Goal: Task Accomplishment & Management: Use online tool/utility

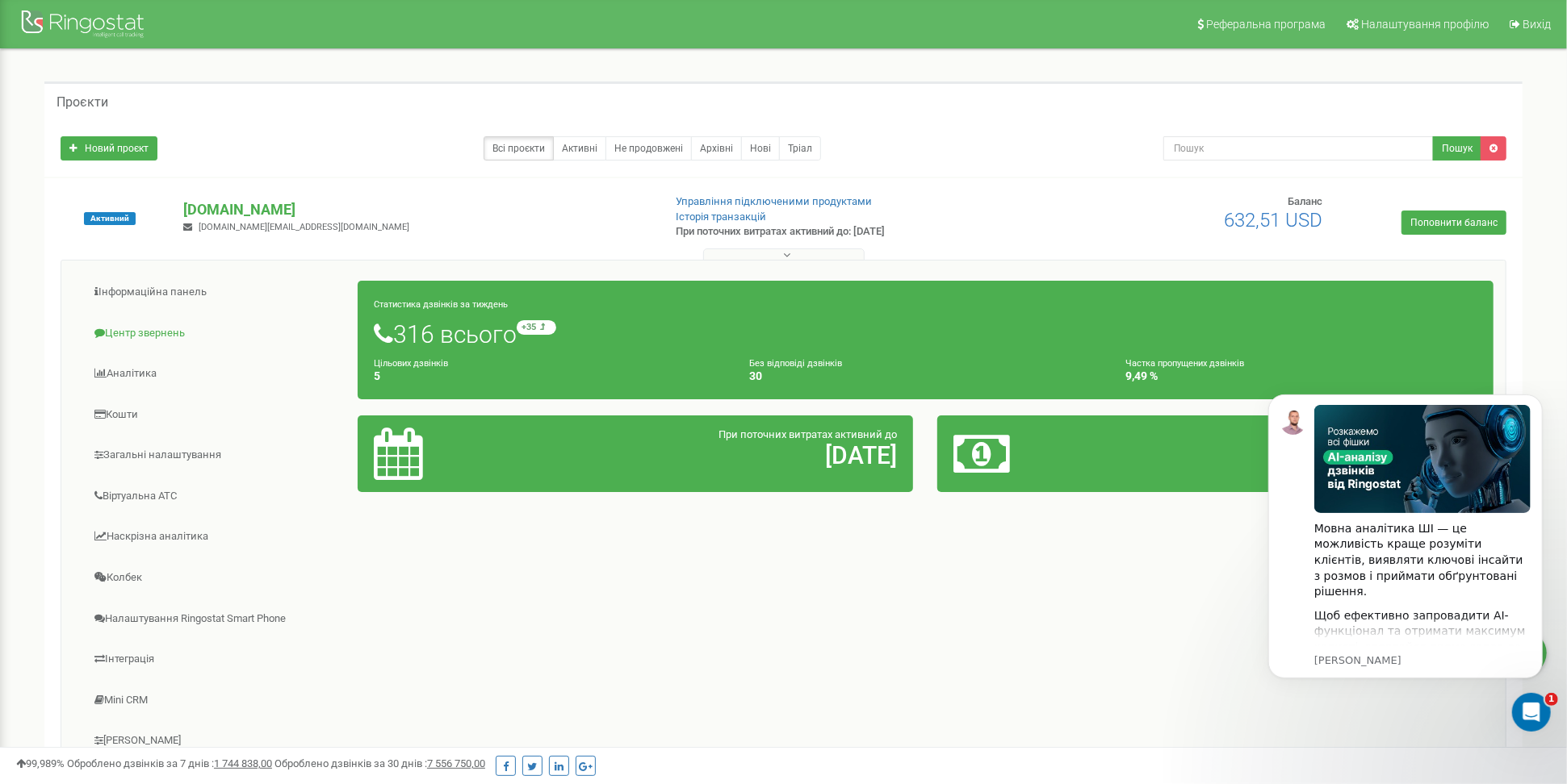
click at [153, 333] on link "Центр звернень" at bounding box center [216, 333] width 285 height 39
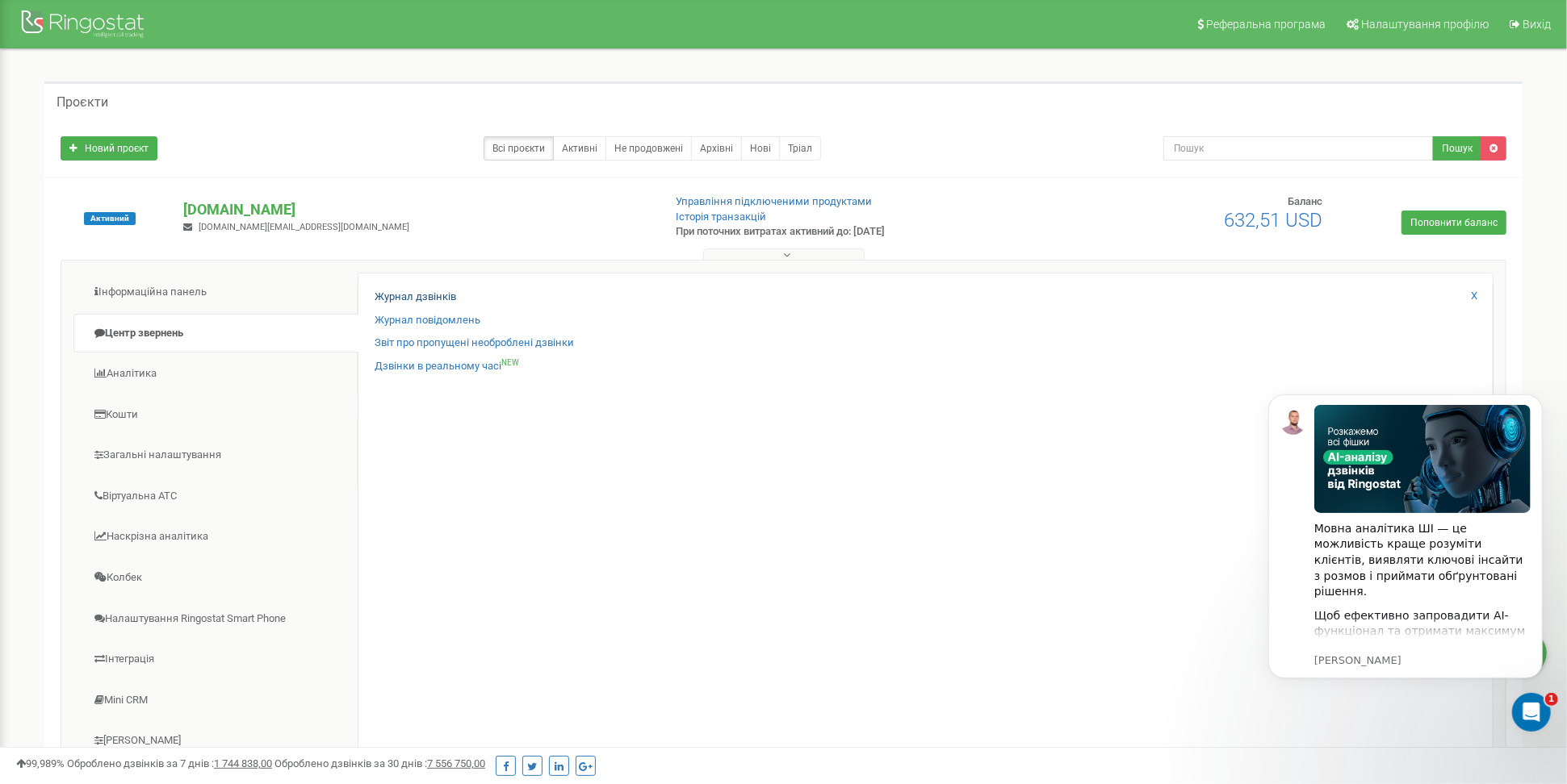
click at [437, 295] on link "Журнал дзвінків" at bounding box center [415, 297] width 82 height 15
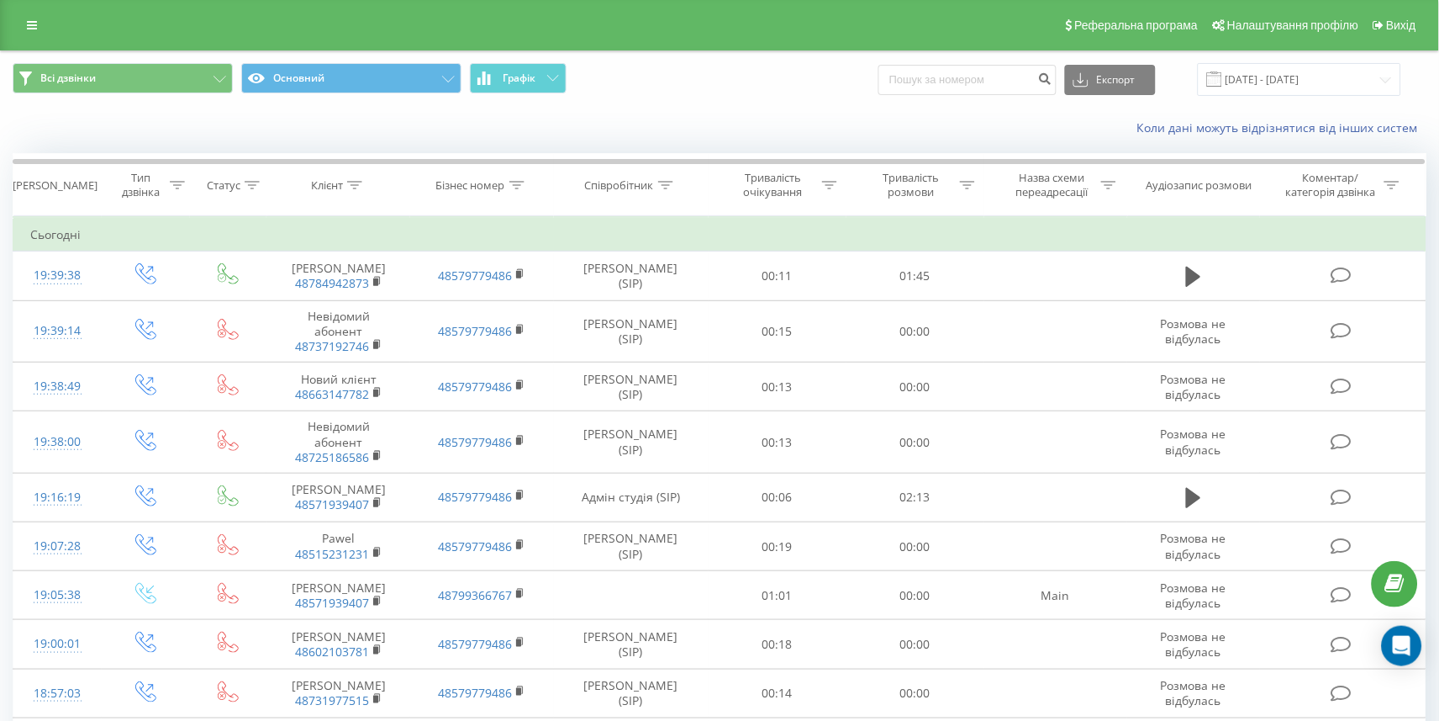
click at [962, 94] on div "Експорт .csv .xls .xlsx 20.07.2025 - 20.08.2025" at bounding box center [1140, 79] width 523 height 33
click at [959, 77] on div "Експорт .csv .xls .xlsx 20.07.2025 - 20.08.2025" at bounding box center [1140, 79] width 523 height 33
click at [959, 90] on input at bounding box center [968, 80] width 178 height 30
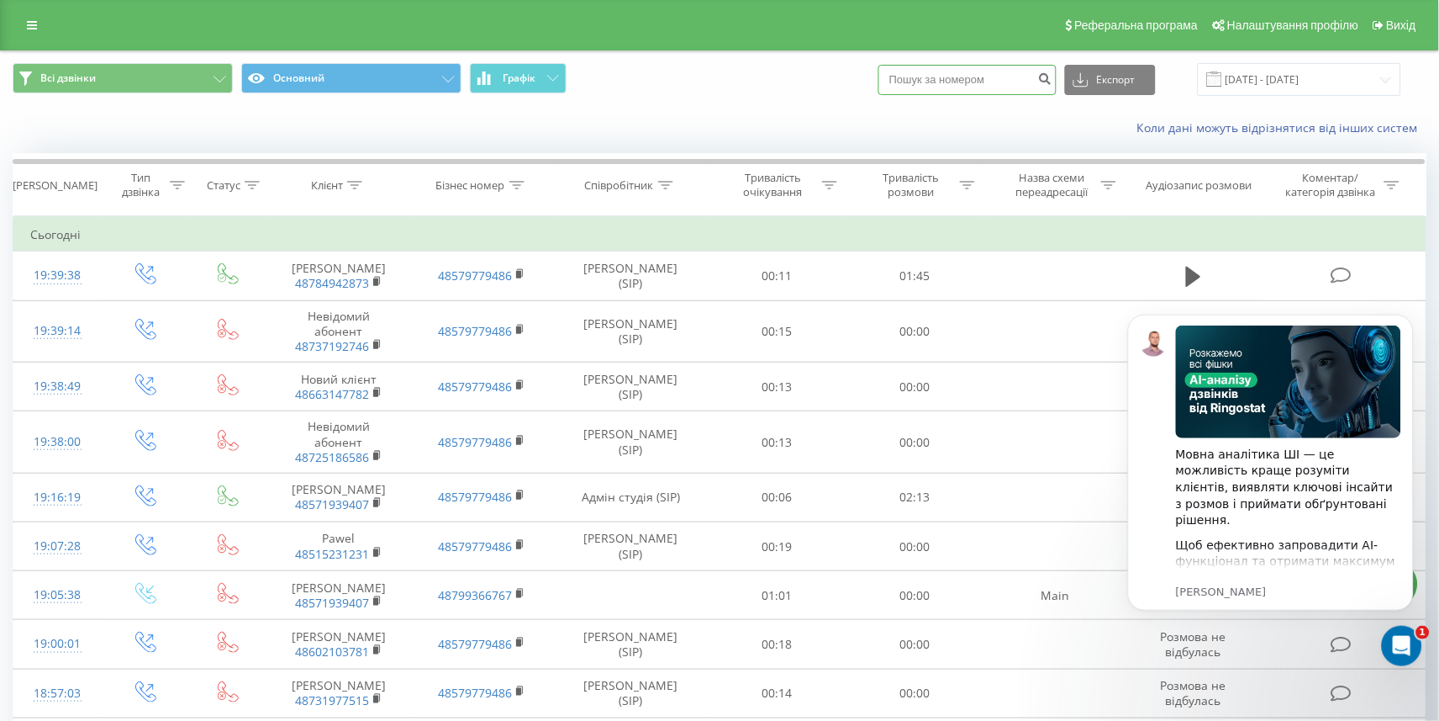
paste input "+48535825822"
click at [942, 95] on input "+48535825822" at bounding box center [968, 80] width 178 height 30
type input "48535825822"
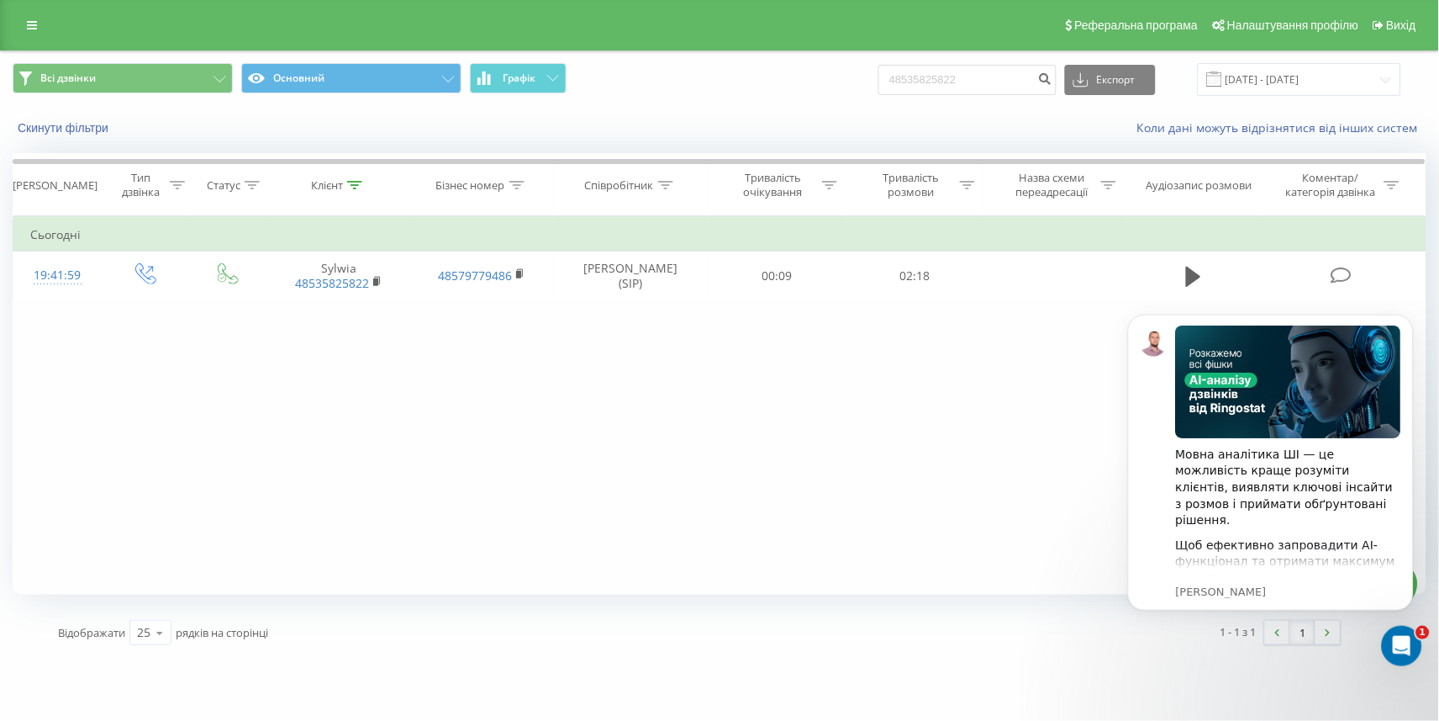
click at [1196, 289] on iframe at bounding box center [1271, 482] width 336 height 386
click at [1183, 298] on body "Мовна аналітика ШІ — це можливість краще розуміти клієнтів, виявляти ключові ін…" at bounding box center [1270, 481] width 323 height 372
click html "Мовна аналітика ШІ — це можливість краще розуміти клієнтів, виявляти ключові ін…"
click at [1411, 325] on button "Dismiss notification" at bounding box center [1408, 319] width 22 height 22
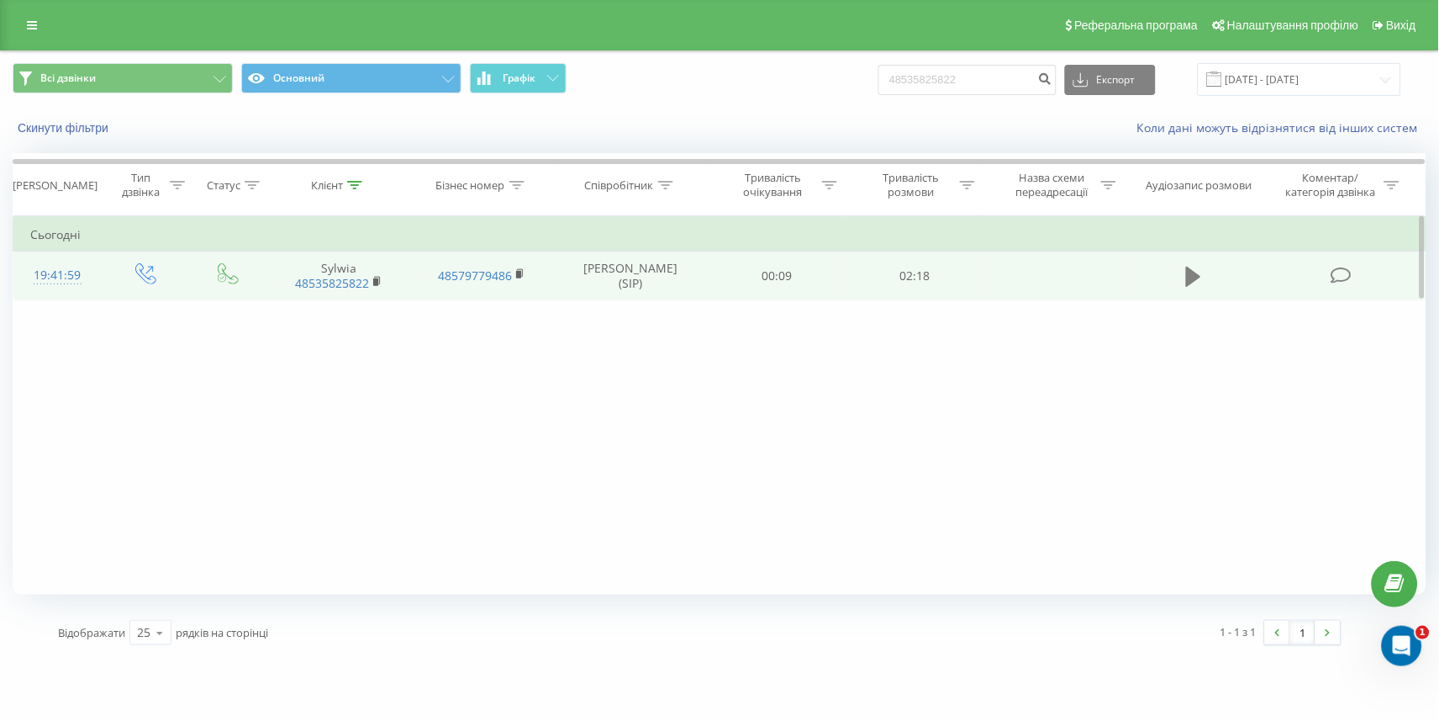
click at [1197, 287] on icon at bounding box center [1193, 277] width 15 height 20
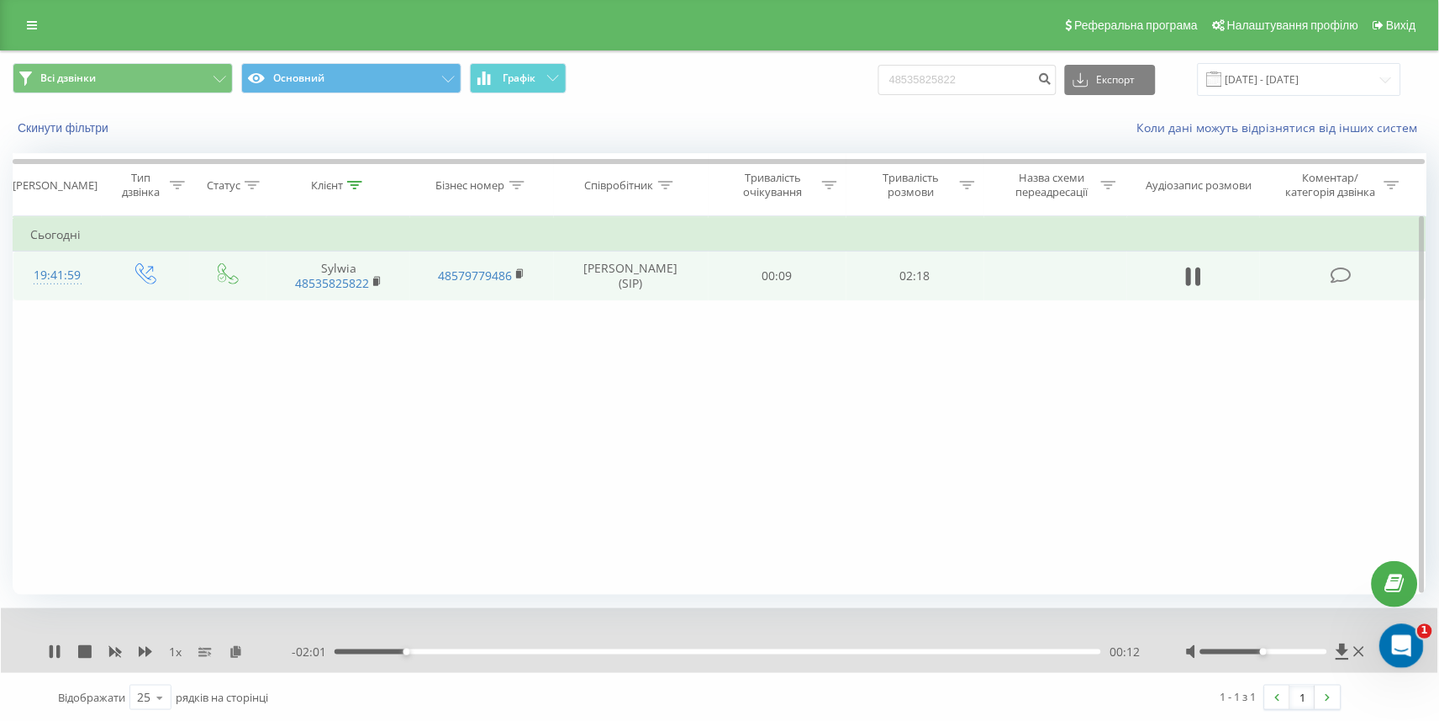
click at [1391, 643] on icon "Відкрити програму для спілкування Intercom" at bounding box center [1400, 644] width 28 height 28
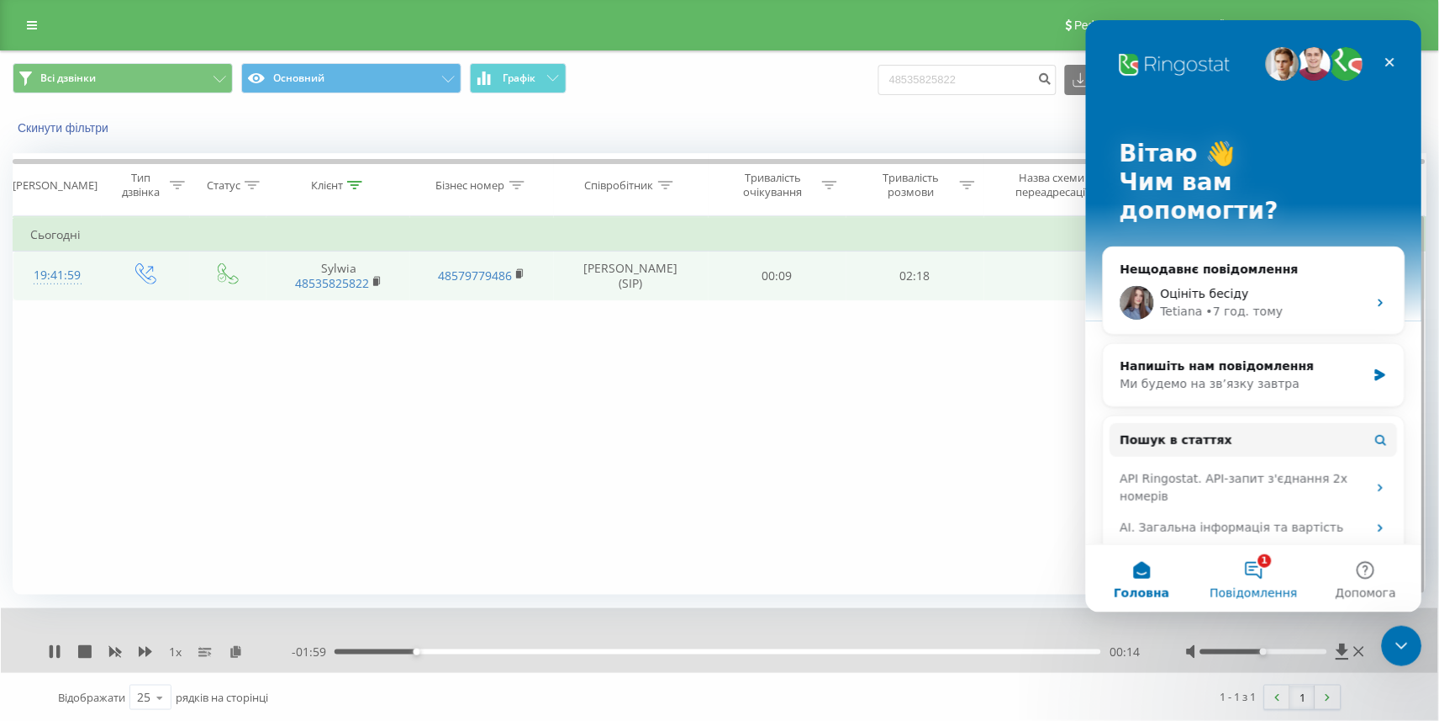
click at [1247, 577] on button "1 Повідомлення" at bounding box center [1253, 577] width 112 height 67
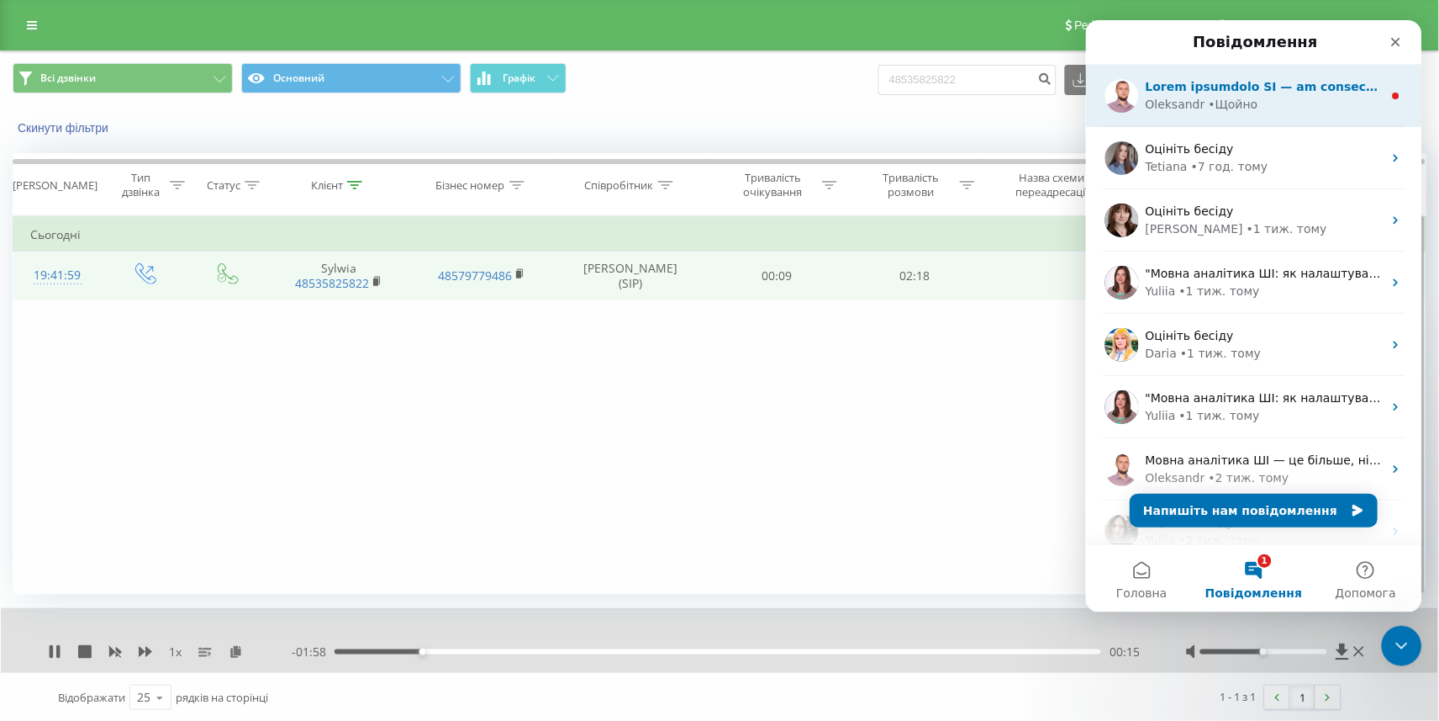
click at [1213, 95] on div "• Щойно" at bounding box center [1233, 104] width 50 height 18
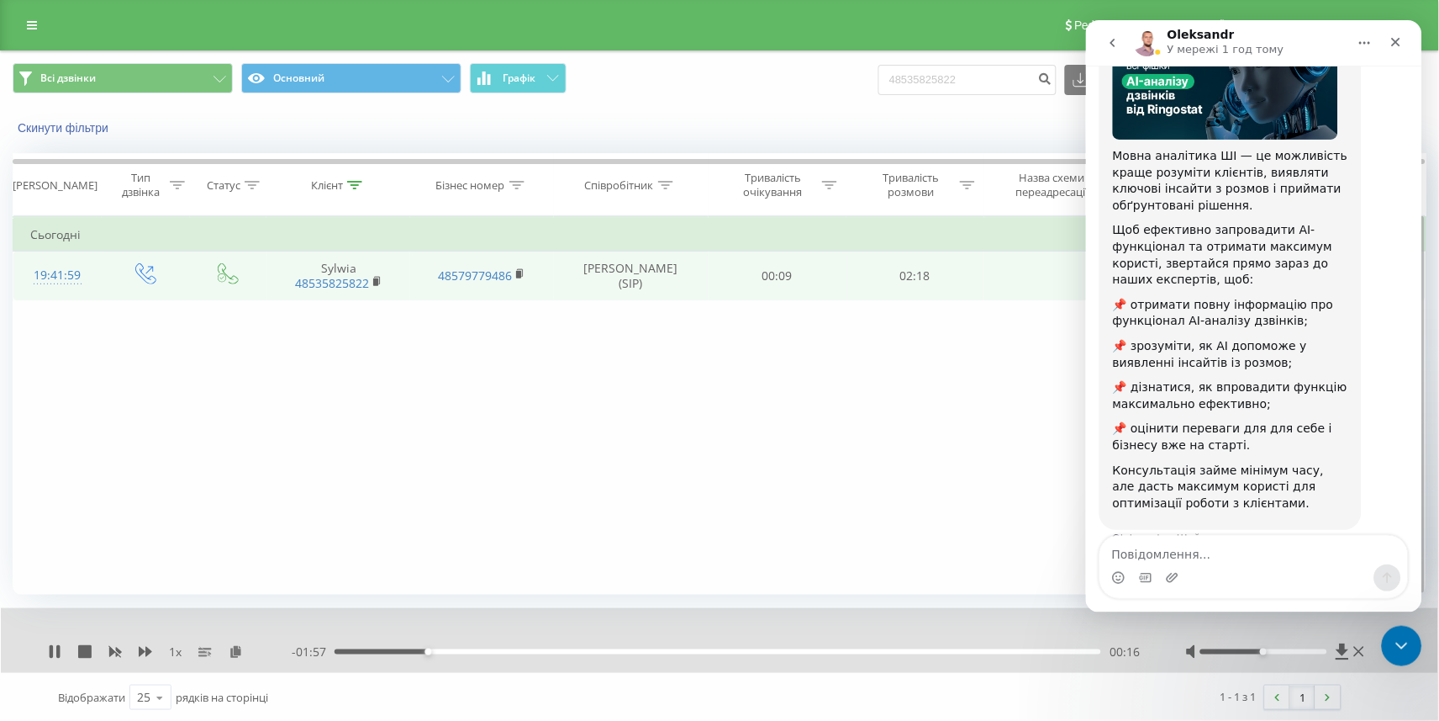
scroll to position [166, 0]
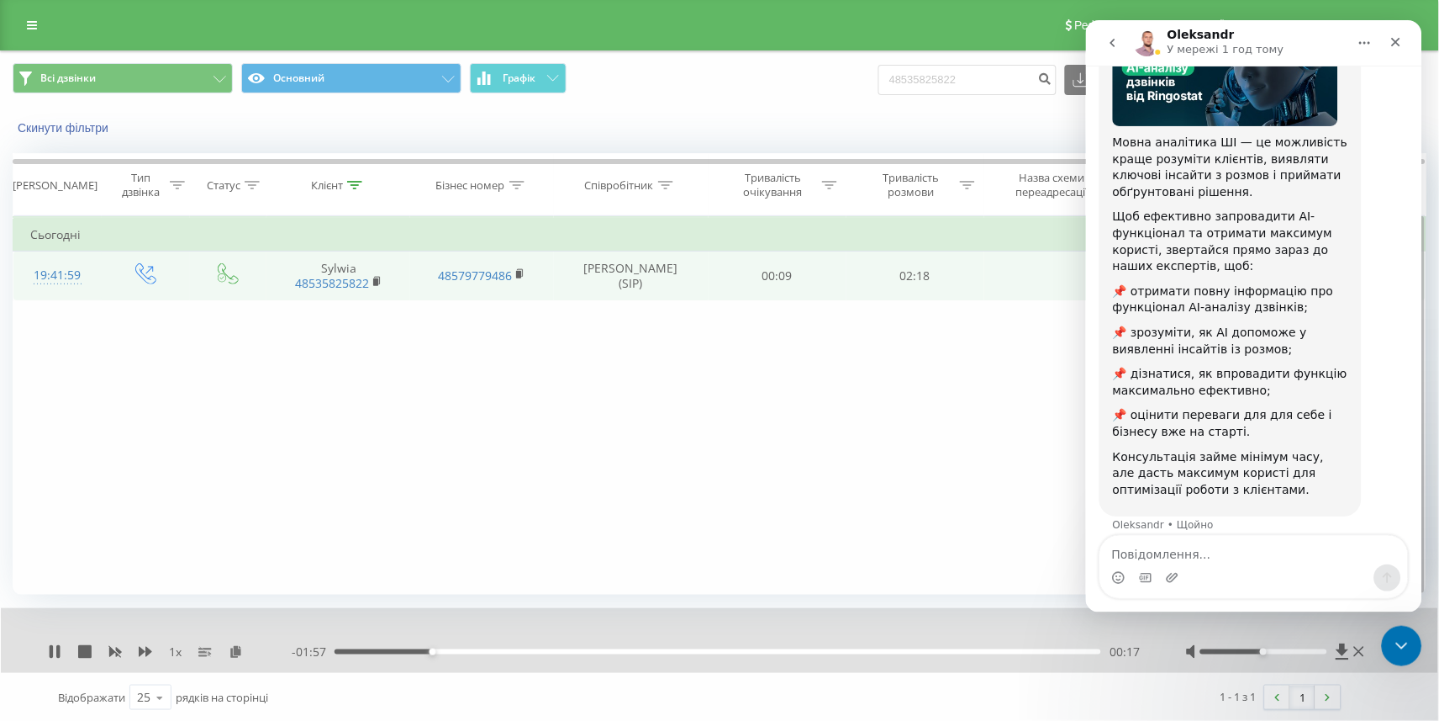
click at [1111, 44] on icon "go back" at bounding box center [1112, 42] width 5 height 8
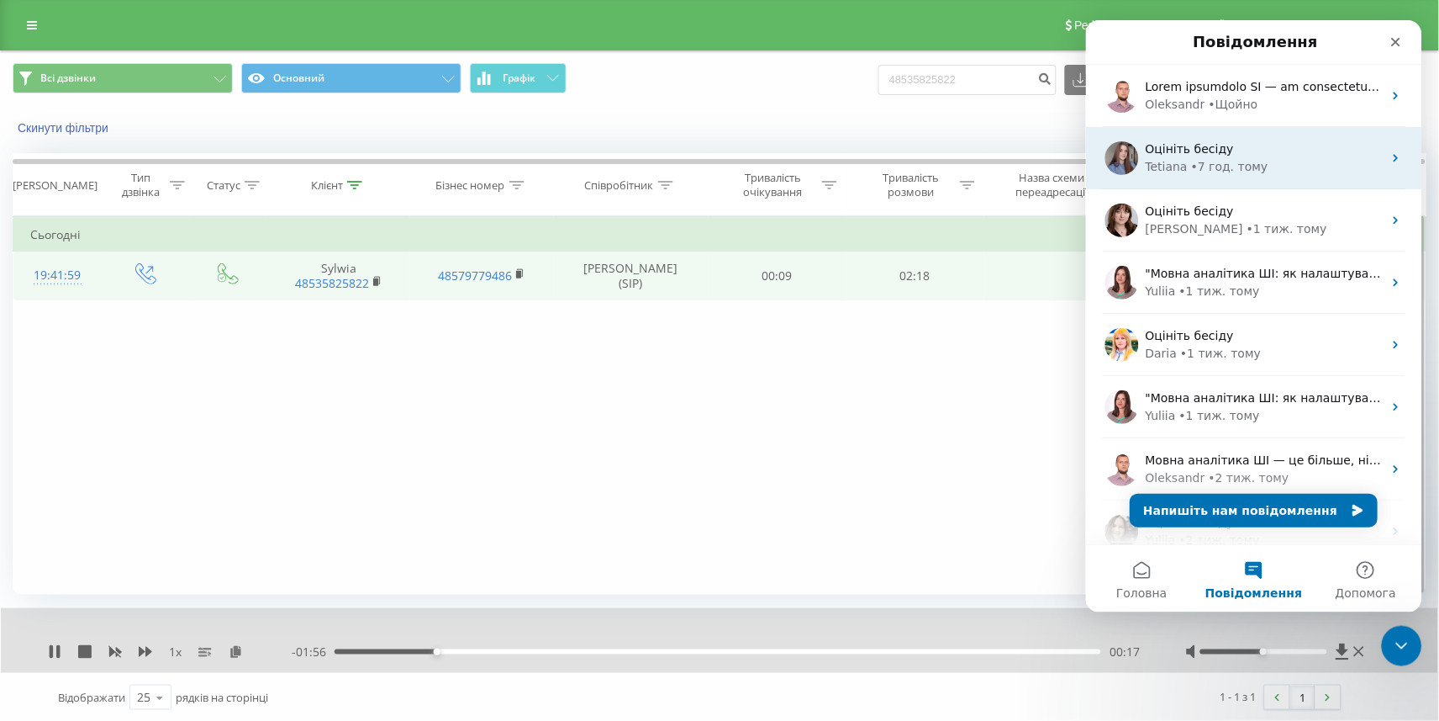
click at [1204, 149] on span "Оцініть бесіду" at bounding box center [1189, 147] width 88 height 13
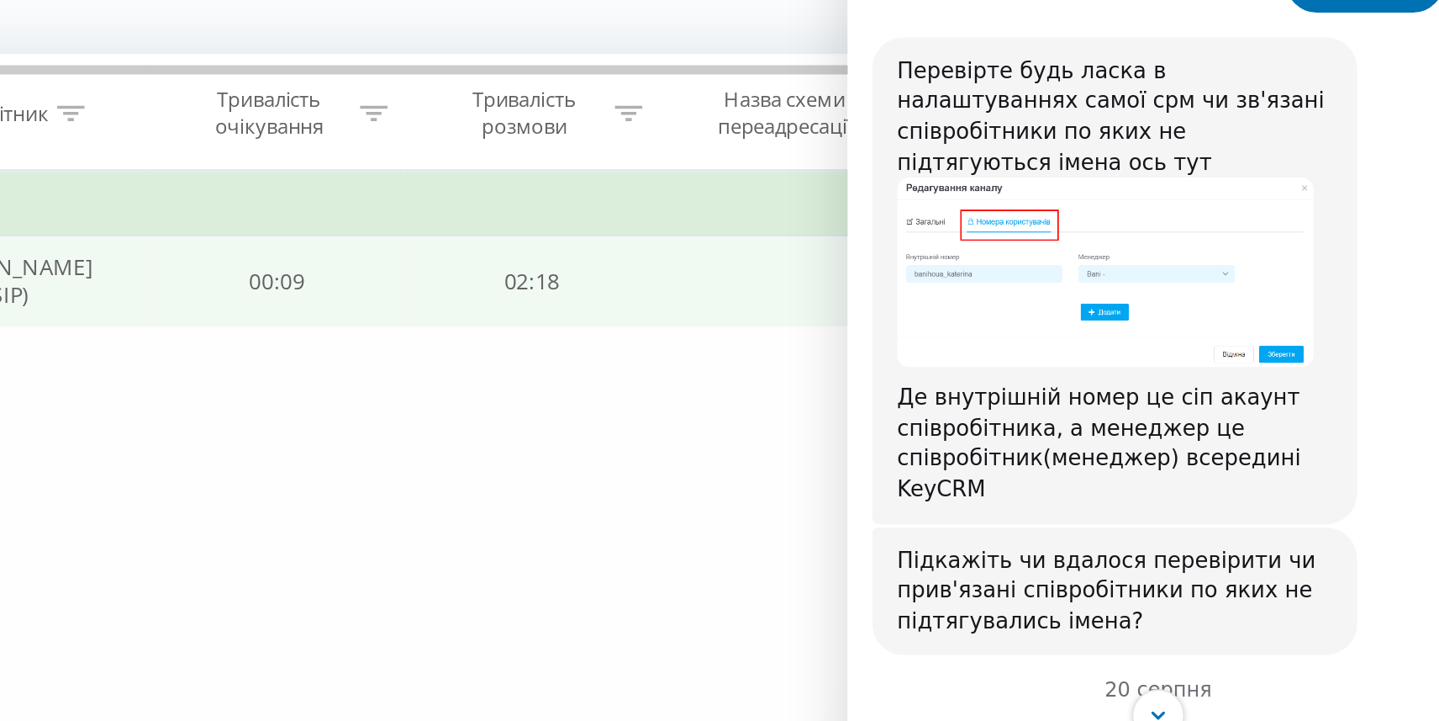
scroll to position [3, 0]
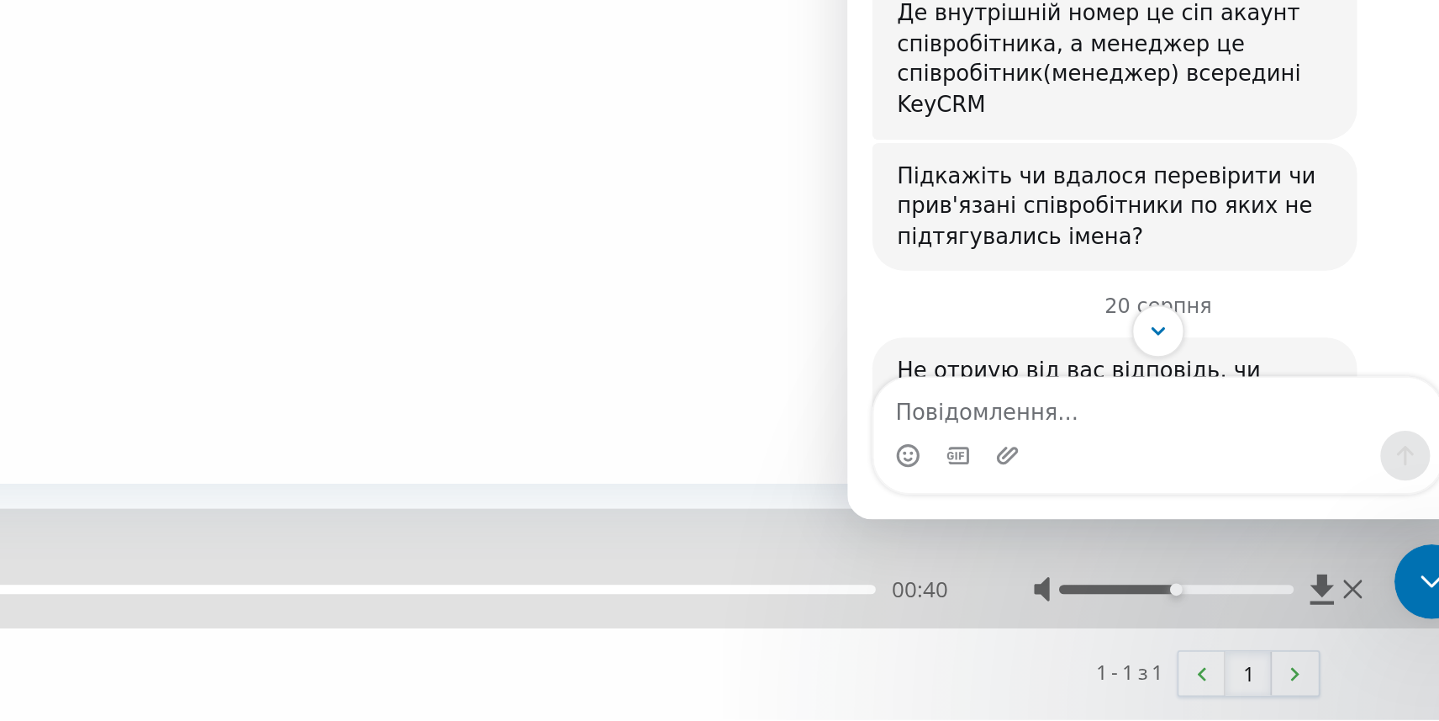
click at [312, 239] on div "Фільтрувати за умовою Дорівнює Введіть значення Скасувати OK Фільтрувати за умо…" at bounding box center [720, 403] width 1414 height 378
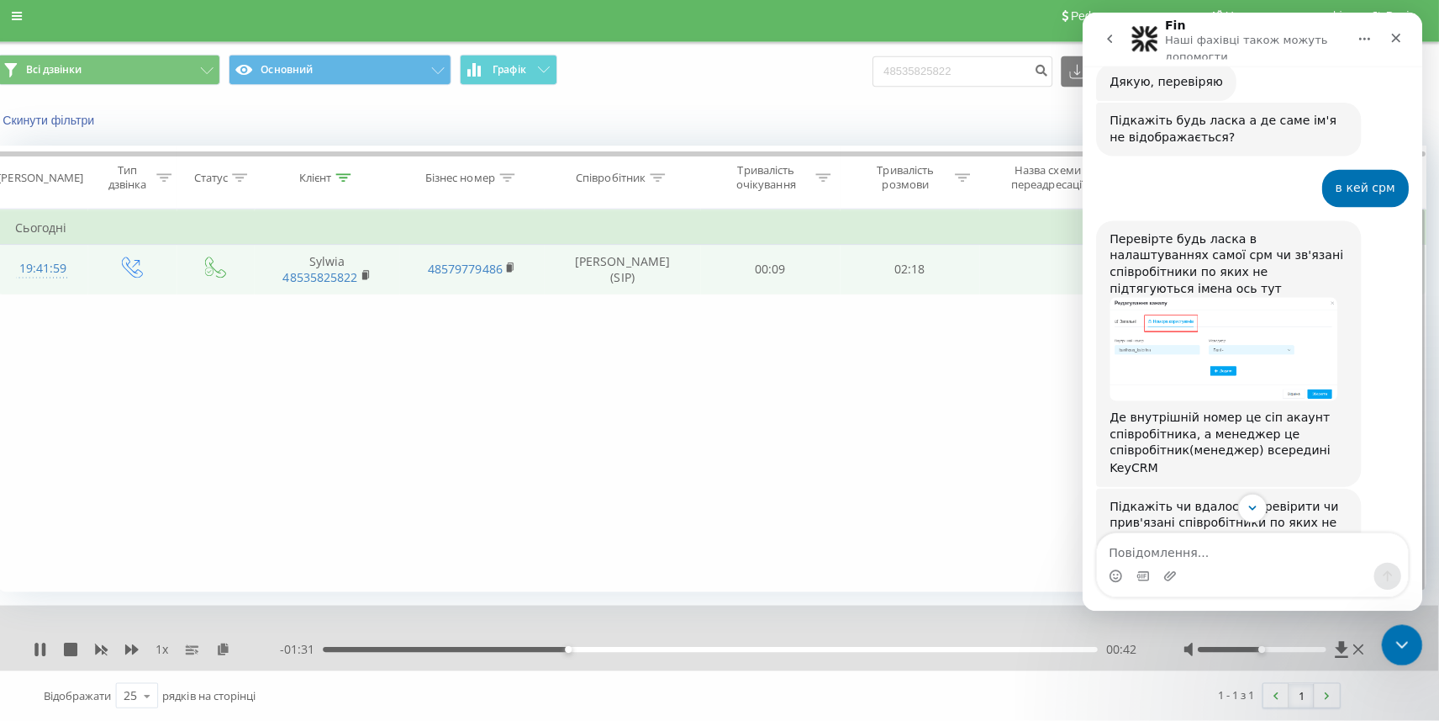
scroll to position [2, 0]
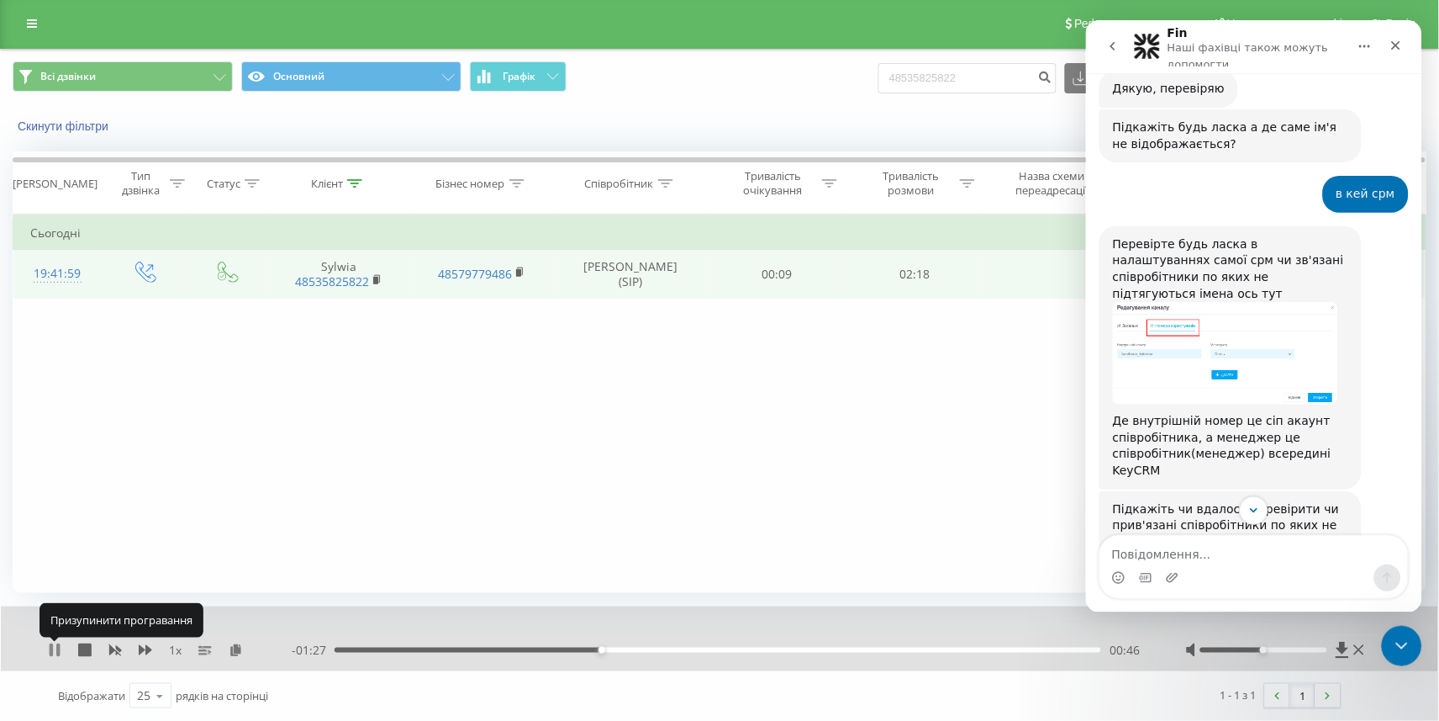
click at [61, 652] on icon at bounding box center [54, 649] width 13 height 13
